Goal: Information Seeking & Learning: Learn about a topic

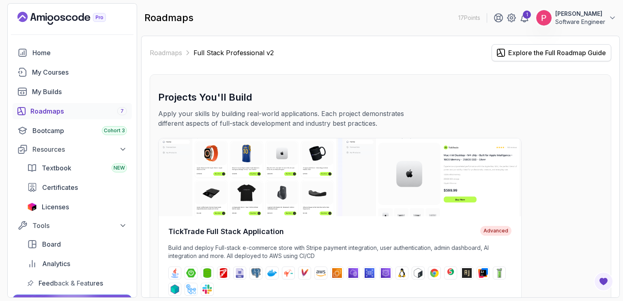
click at [556, 53] on div "Explore the Full Roadmap Guide" at bounding box center [557, 53] width 98 height 10
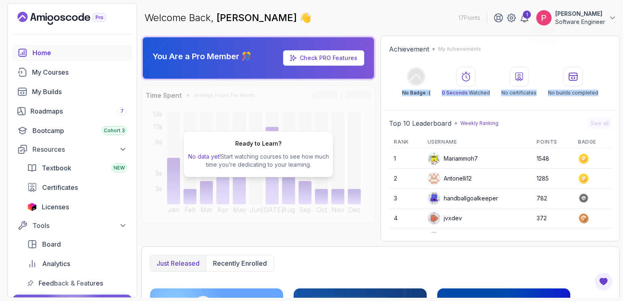
drag, startPoint x: 622, startPoint y: 49, endPoint x: 622, endPoint y: 101, distance: 51.5
click at [622, 101] on section "17 Points 1 Peter Emmanuel Kitsamba Software Engineer Home My Courses My Builds…" at bounding box center [311, 150] width 623 height 301
click at [598, 69] on div "No Badge :( 0 Seconds Watched No certificates No builds completed" at bounding box center [500, 81] width 222 height 29
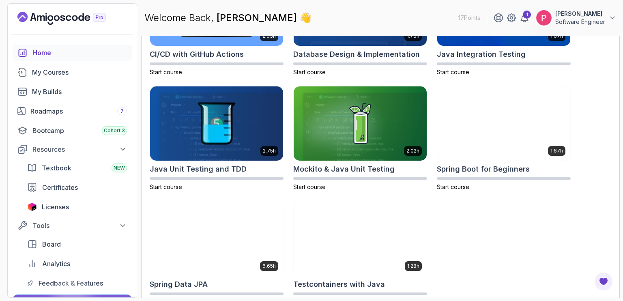
scroll to position [333, 0]
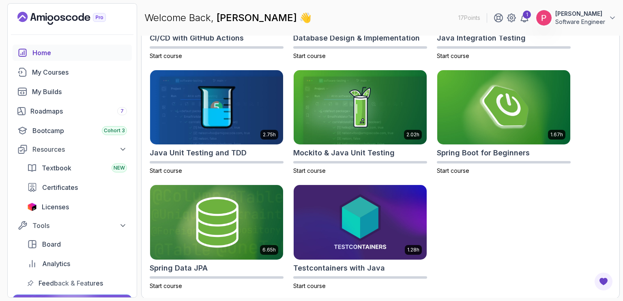
click at [598, 69] on div "2.63h CI/CD with GitHub Actions Start course 1.70h Database Design & Implementa…" at bounding box center [380, 122] width 461 height 335
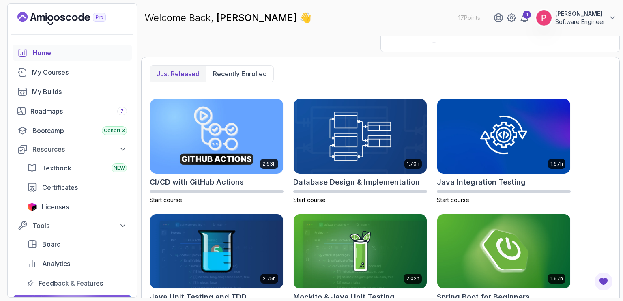
scroll to position [187, 0]
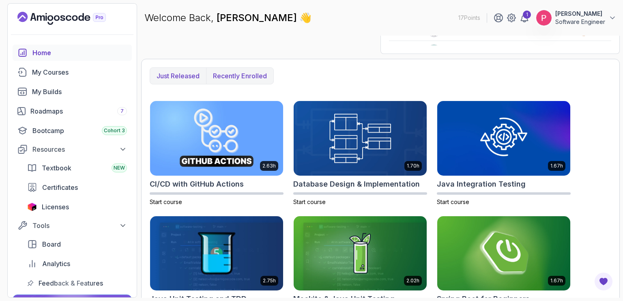
click at [228, 79] on p "Recently enrolled" at bounding box center [240, 76] width 54 height 10
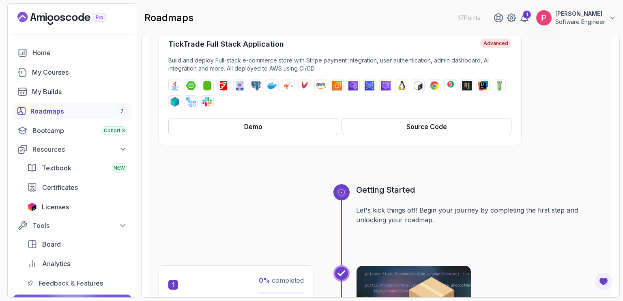
click at [622, 170] on section "17 Points 1 Peter Emmanuel Kitsamba Software Engineer Home My Courses My Builds…" at bounding box center [311, 150] width 623 height 301
click at [55, 107] on div "Roadmaps 7" at bounding box center [78, 111] width 96 height 10
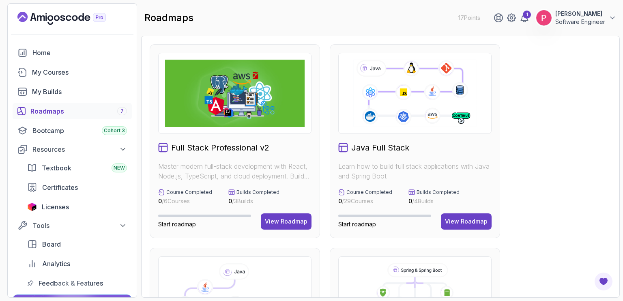
click at [622, 100] on section "17 Points 1 Peter Emmanuel Kitsamba Software Engineer Home My Courses My Builds…" at bounding box center [311, 150] width 623 height 301
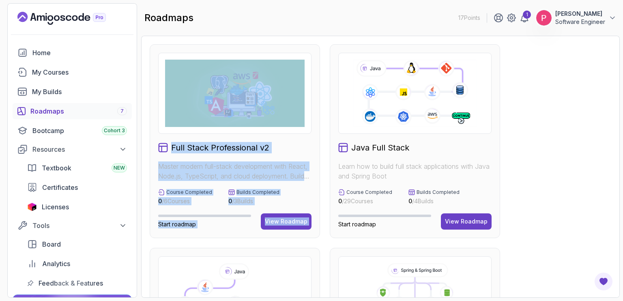
drag, startPoint x: 553, startPoint y: 106, endPoint x: 324, endPoint y: 76, distance: 231.4
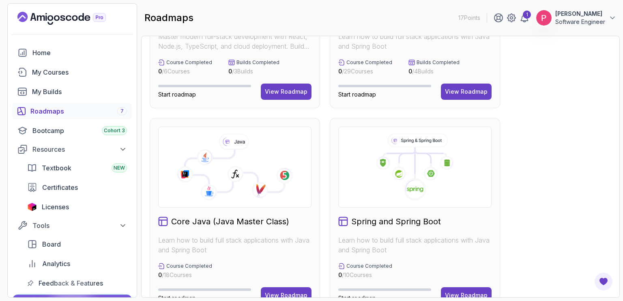
scroll to position [146, 0]
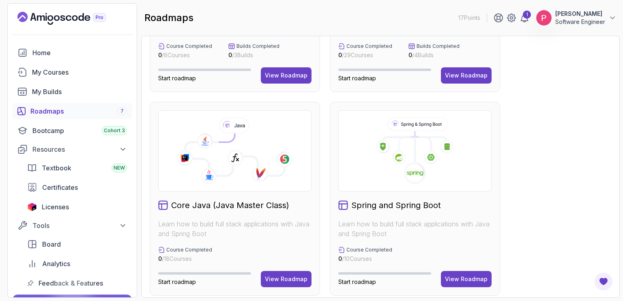
click at [251, 156] on icon at bounding box center [234, 154] width 99 height 42
click at [279, 283] on button "View Roadmap" at bounding box center [286, 279] width 51 height 16
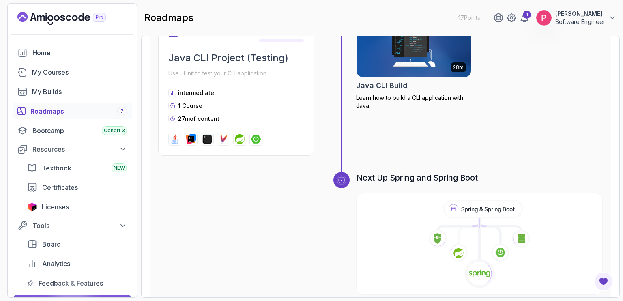
scroll to position [2584, 0]
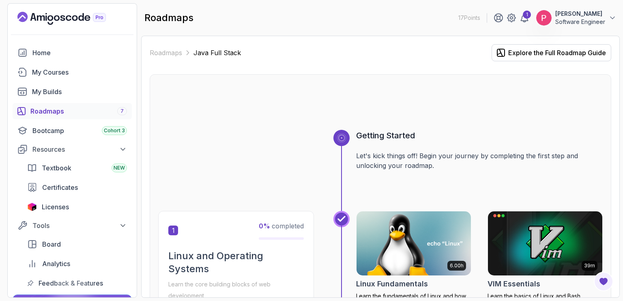
click at [563, 108] on div at bounding box center [380, 110] width 444 height 39
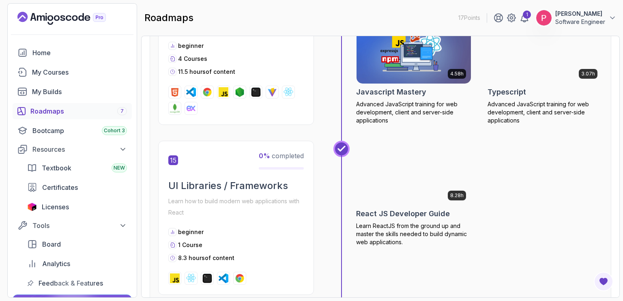
scroll to position [2870, 0]
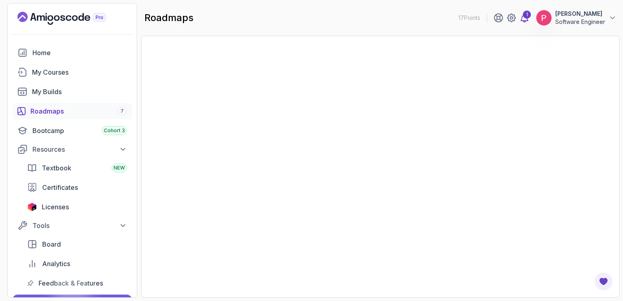
click at [519, 19] on icon at bounding box center [524, 18] width 10 height 10
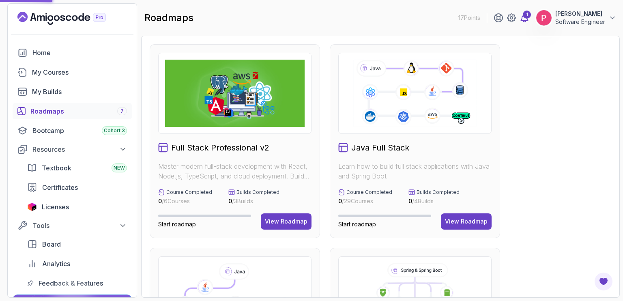
click at [519, 19] on link "1" at bounding box center [524, 18] width 10 height 10
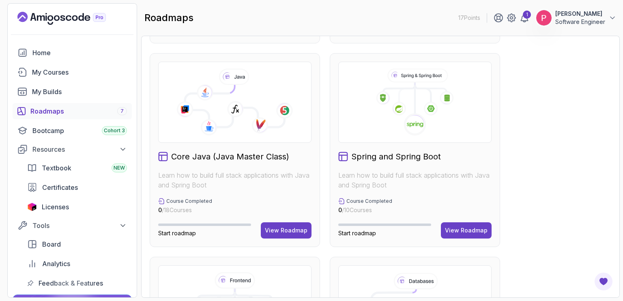
scroll to position [211, 0]
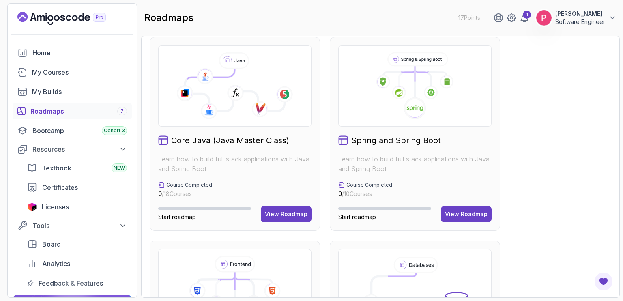
click at [232, 106] on icon at bounding box center [234, 90] width 99 height 42
click at [274, 212] on div "View Roadmap" at bounding box center [286, 214] width 43 height 8
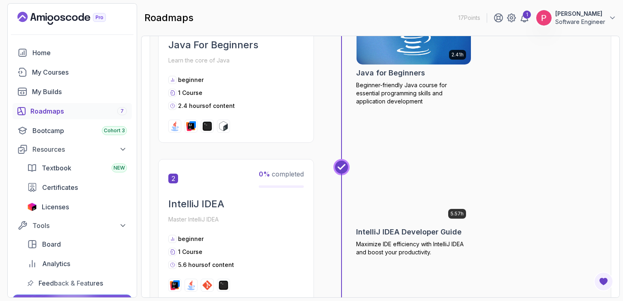
scroll to position [8, 0]
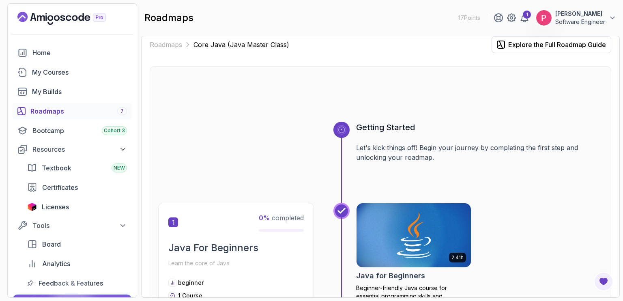
click at [542, 131] on h3 "Getting Started" at bounding box center [479, 127] width 246 height 11
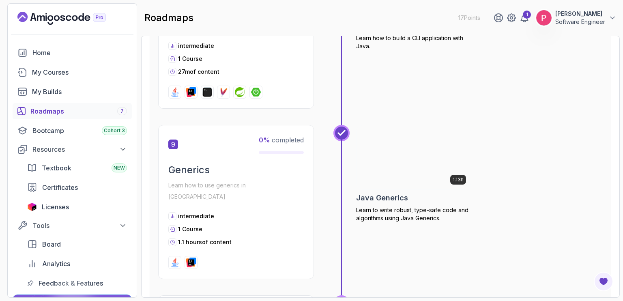
scroll to position [1419, 0]
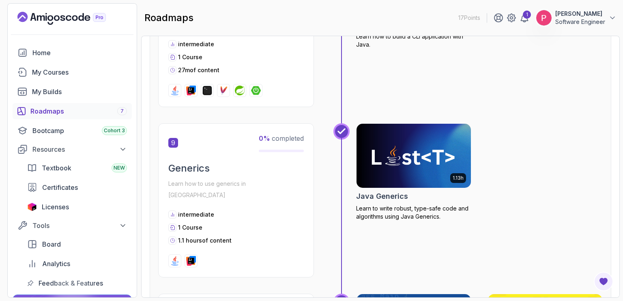
click at [571, 137] on div "1.13h Java Generics Learn to write robust, type-safe code and algorithms using …" at bounding box center [479, 200] width 246 height 154
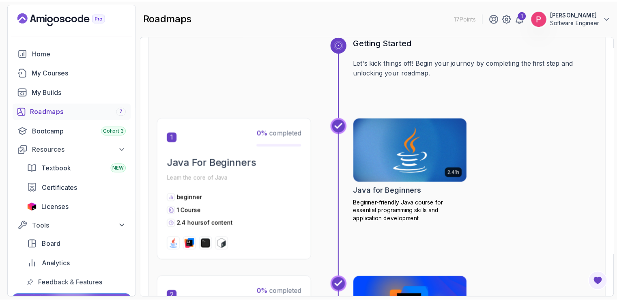
scroll to position [97, 0]
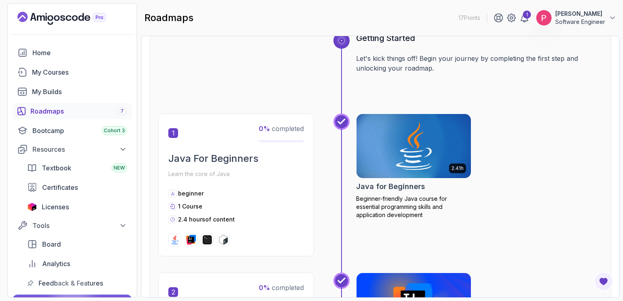
click at [406, 157] on img at bounding box center [413, 145] width 120 height 67
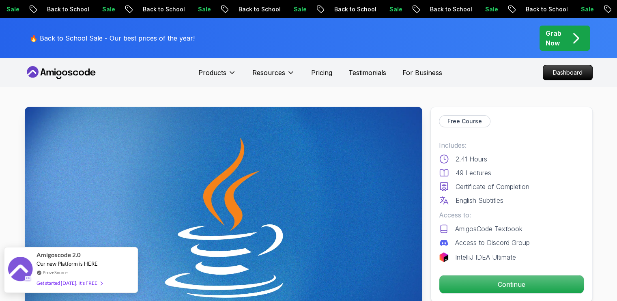
drag, startPoint x: 80, startPoint y: 279, endPoint x: 61, endPoint y: 283, distance: 19.7
click at [61, 283] on div "Get started [DATE]. It's FREE" at bounding box center [69, 282] width 66 height 9
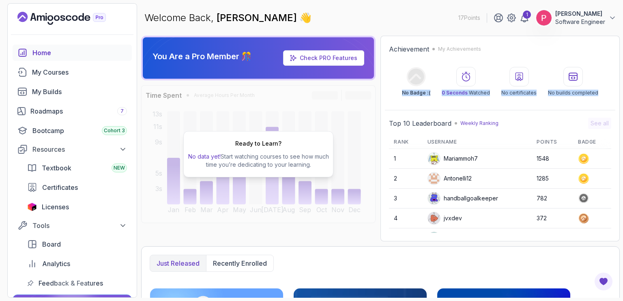
drag, startPoint x: 622, startPoint y: 49, endPoint x: 622, endPoint y: 98, distance: 49.5
click at [622, 98] on section "17 Points 1 Peter Emmanuel Kitsamba Software Engineer Home My Courses My Builds…" at bounding box center [311, 150] width 623 height 301
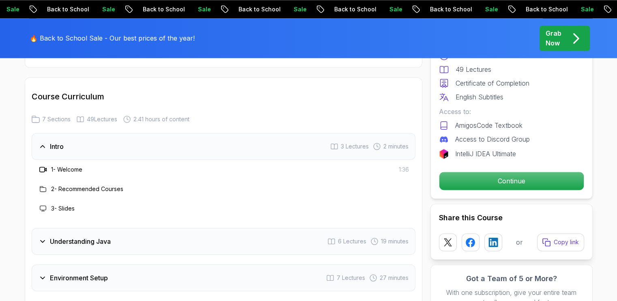
scroll to position [1211, 0]
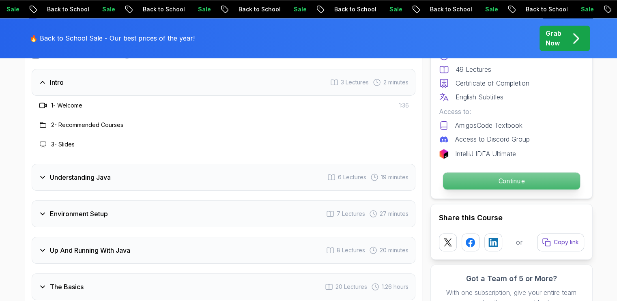
click at [500, 178] on p "Continue" at bounding box center [510, 180] width 137 height 17
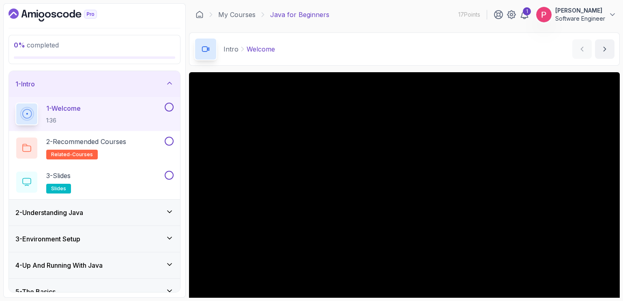
click at [171, 210] on icon at bounding box center [169, 211] width 4 height 2
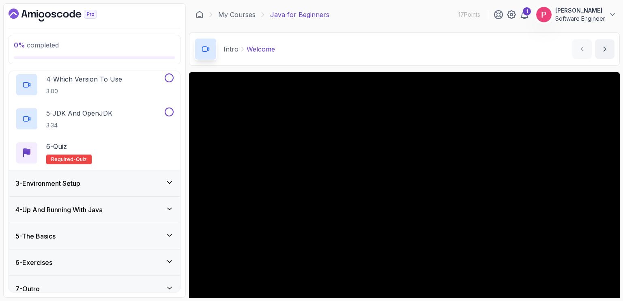
scroll to position [166, 0]
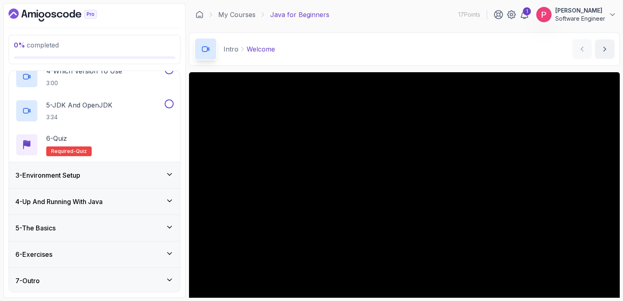
click at [130, 178] on div "3 - Environment Setup" at bounding box center [94, 175] width 158 height 10
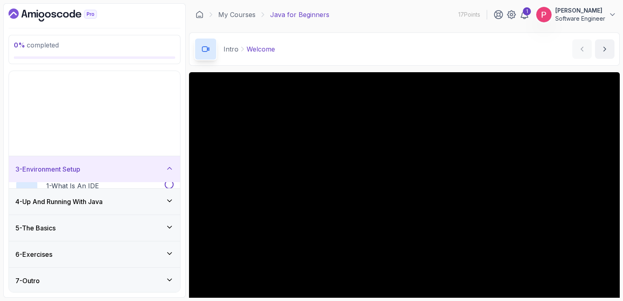
scroll to position [0, 0]
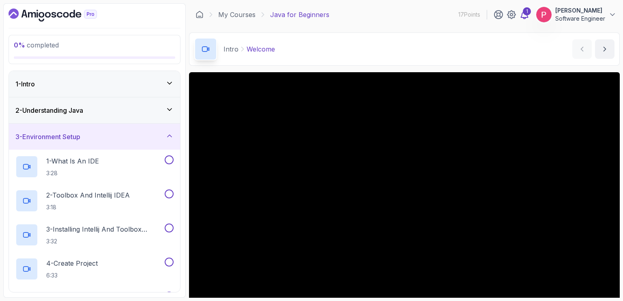
click at [522, 14] on div "1" at bounding box center [526, 11] width 8 height 8
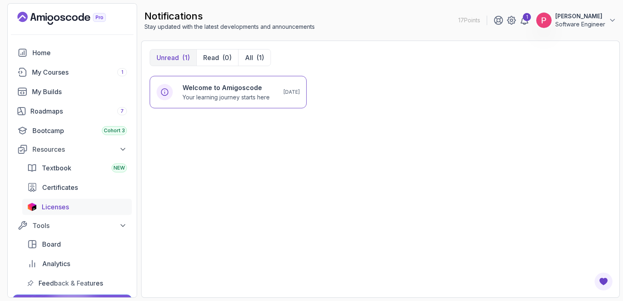
click at [45, 209] on span "Licenses" at bounding box center [55, 207] width 27 height 10
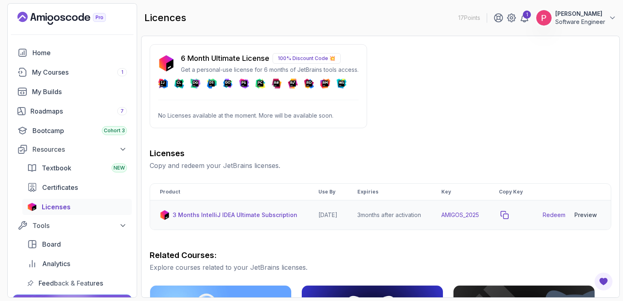
click at [508, 219] on icon "copy-button" at bounding box center [504, 215] width 8 height 8
click at [587, 219] on div "Preview" at bounding box center [585, 215] width 23 height 8
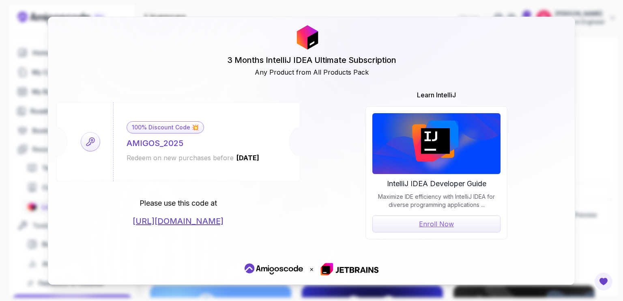
click at [223, 221] on link "[URL][DOMAIN_NAME]" at bounding box center [178, 220] width 91 height 11
click at [490, 62] on div "3 Months IntelliJ IDEA Ultimate Subscription Any Product from All Products Pack" at bounding box center [311, 51] width 510 height 52
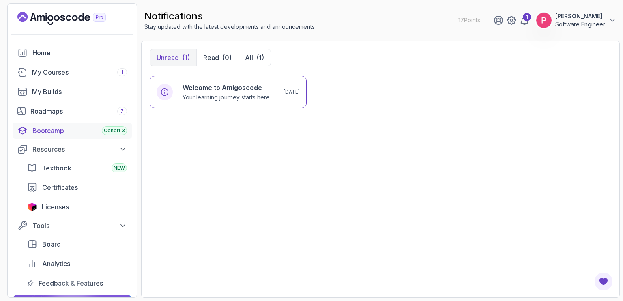
click at [48, 133] on div "Bootcamp Cohort 3" at bounding box center [79, 131] width 94 height 10
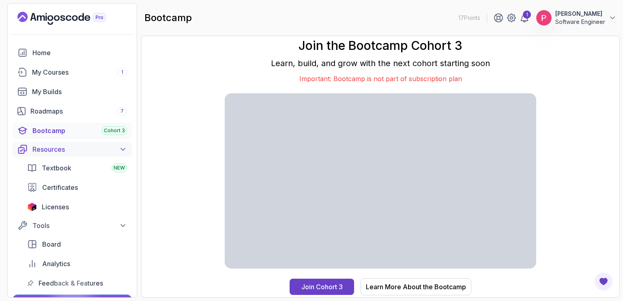
click at [126, 149] on icon at bounding box center [123, 149] width 8 height 8
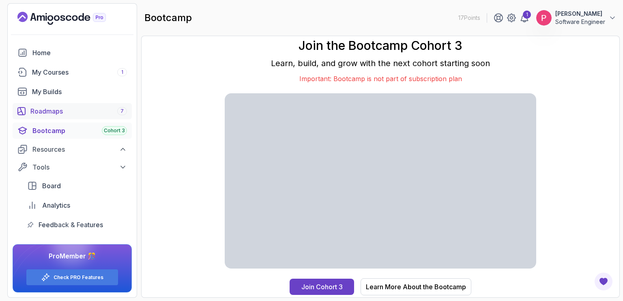
click at [41, 109] on div "Roadmaps 7" at bounding box center [78, 111] width 96 height 10
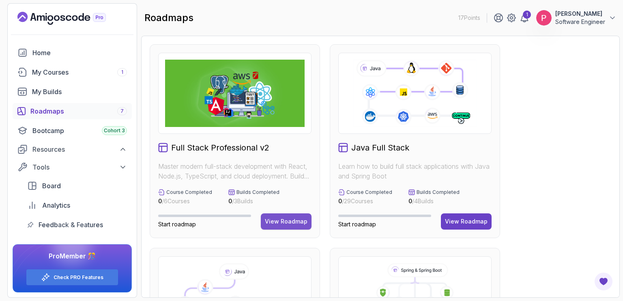
click at [292, 225] on button "View Roadmap" at bounding box center [286, 221] width 51 height 16
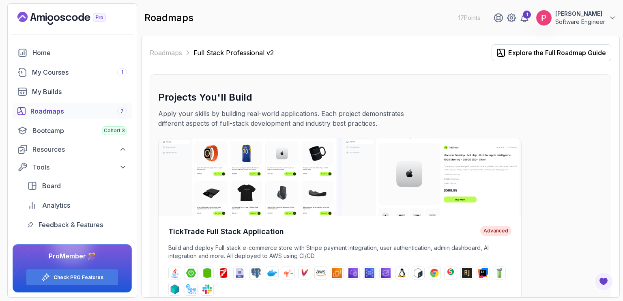
click at [616, 112] on section "17 Points 1 [PERSON_NAME] Software Engineer Home My Courses 1 My Builds Roadmap…" at bounding box center [311, 150] width 623 height 301
click at [616, 144] on section "17 Points 1 [PERSON_NAME] Software Engineer Home My Courses 1 My Builds Roadmap…" at bounding box center [311, 150] width 623 height 301
click at [566, 137] on div "Projects You'll Build Apply your skills by building real-world applications. Ea…" at bounding box center [380, 212] width 444 height 242
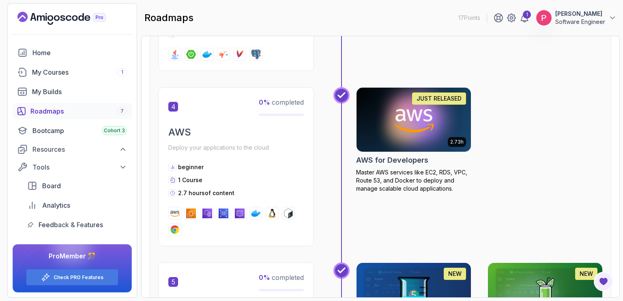
scroll to position [848, 0]
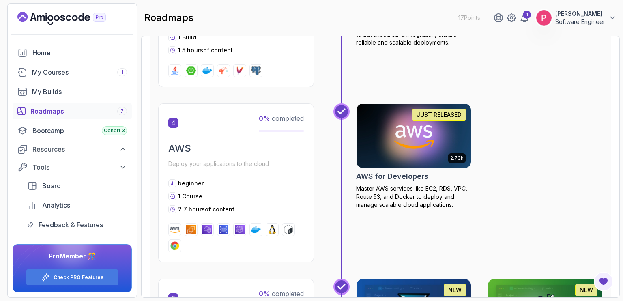
click at [589, 133] on div "2.73h JUST RELEASED AWS for Developers Master AWS services like EC2, RDS, VPC, …" at bounding box center [479, 182] width 246 height 159
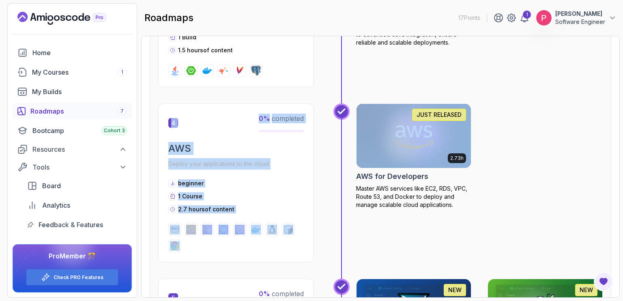
drag, startPoint x: 622, startPoint y: 77, endPoint x: 622, endPoint y: 111, distance: 34.0
click at [616, 111] on section "17 Points 1 [PERSON_NAME] Software Engineer Home My Courses 1 My Builds Roadmap…" at bounding box center [311, 150] width 623 height 301
click at [584, 148] on div "2.73h JUST RELEASED AWS for Developers Master AWS services like EC2, RDS, VPC, …" at bounding box center [479, 182] width 246 height 159
